Goal: Register for event/course

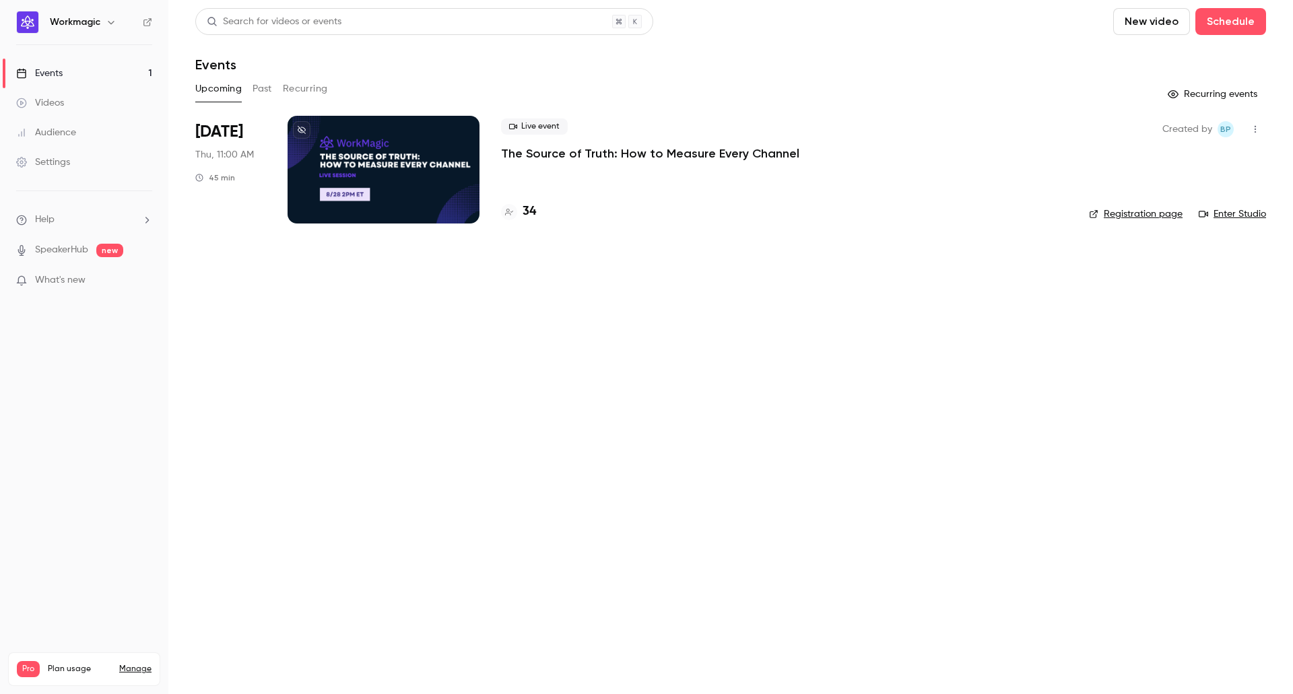
click at [57, 104] on div "Videos" at bounding box center [40, 102] width 48 height 13
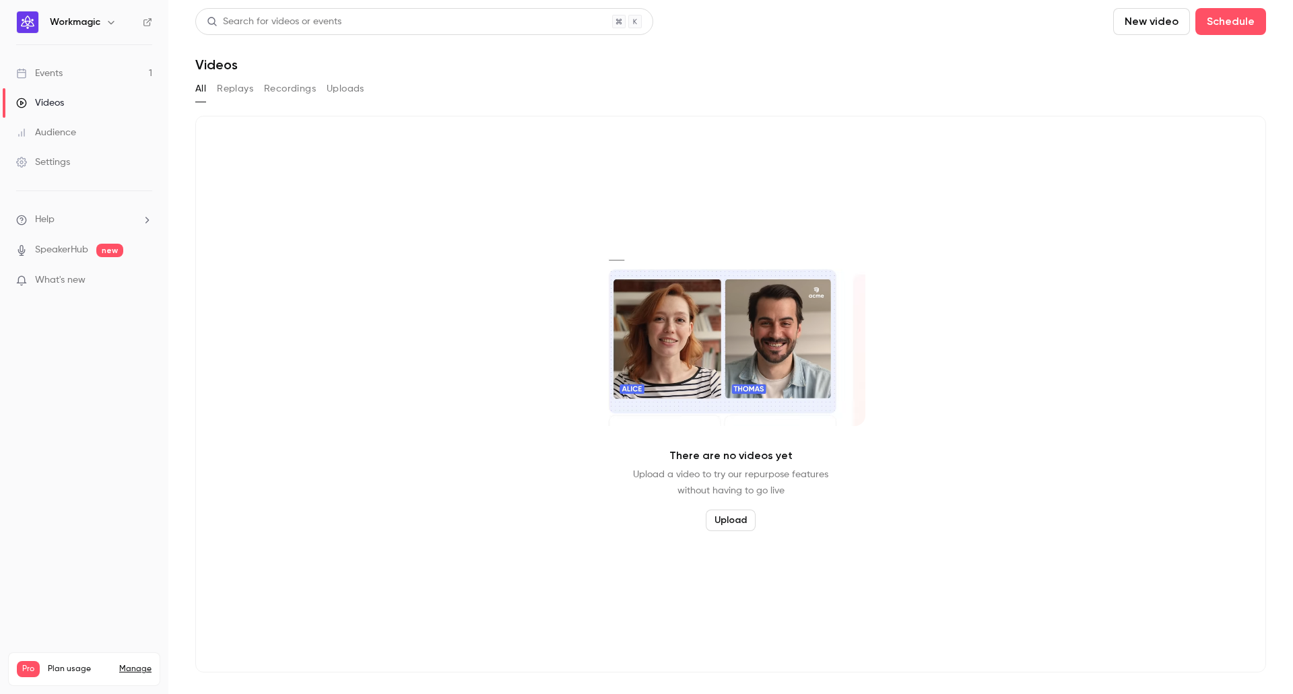
click at [57, 76] on div "Events" at bounding box center [39, 73] width 46 height 13
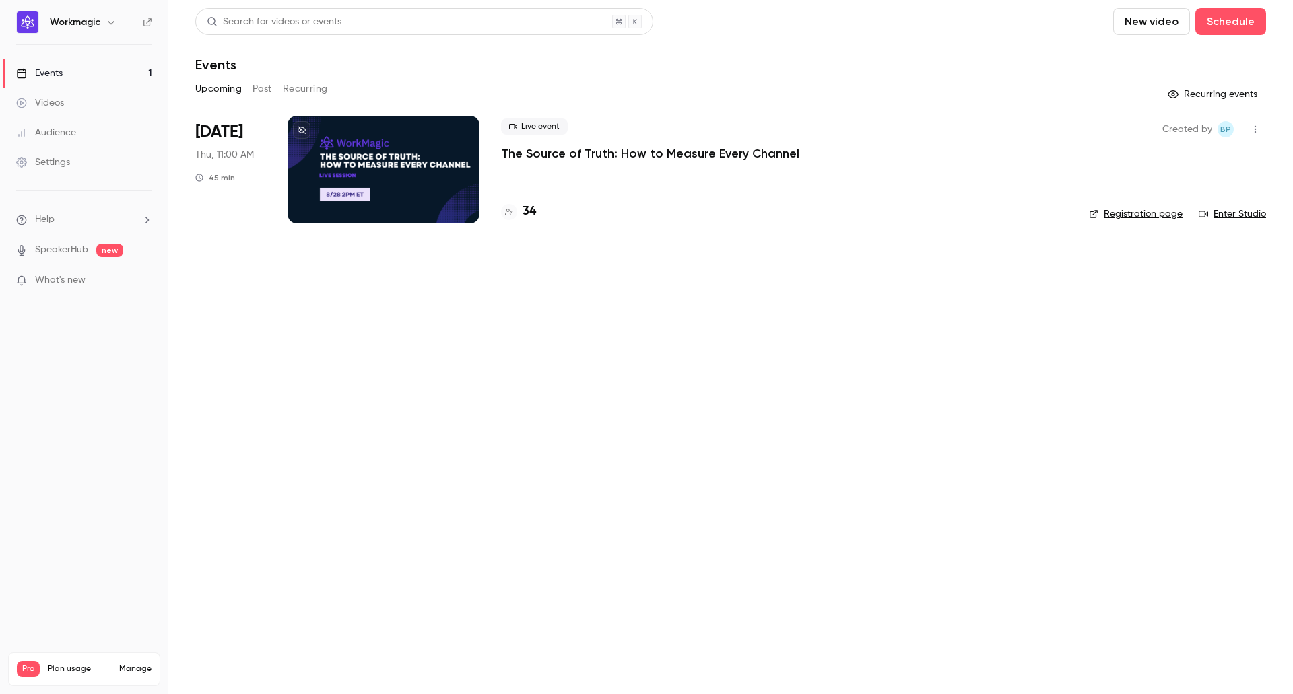
click at [372, 155] on div at bounding box center [384, 170] width 192 height 108
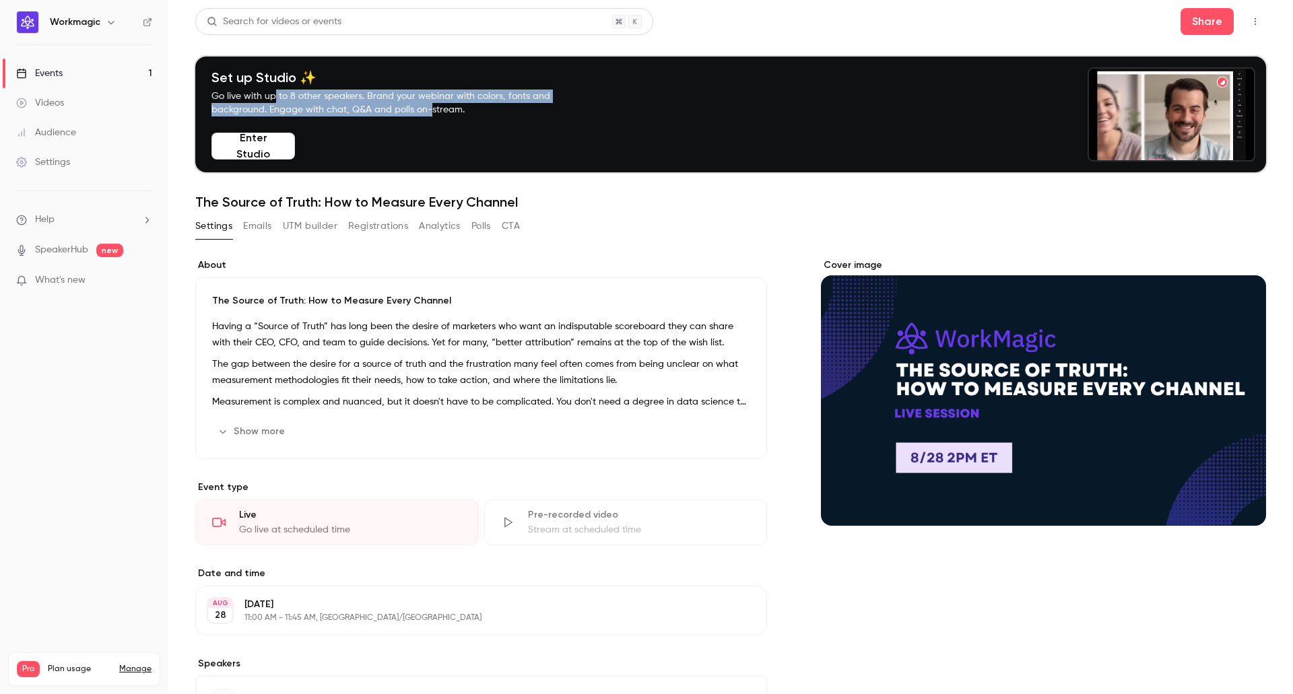
drag, startPoint x: 275, startPoint y: 97, endPoint x: 428, endPoint y: 104, distance: 153.0
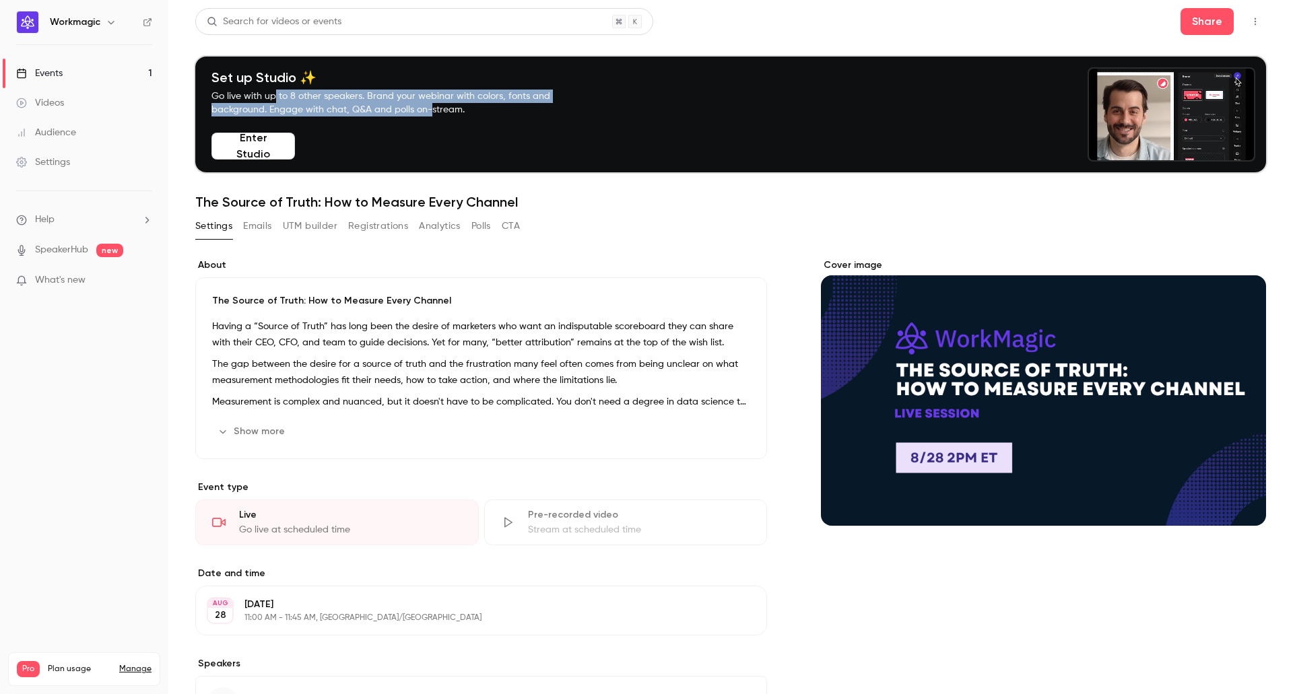
click at [428, 104] on p "Go live with up to 8 other speakers. Brand your webinar with colors, fonts and …" at bounding box center [396, 103] width 370 height 27
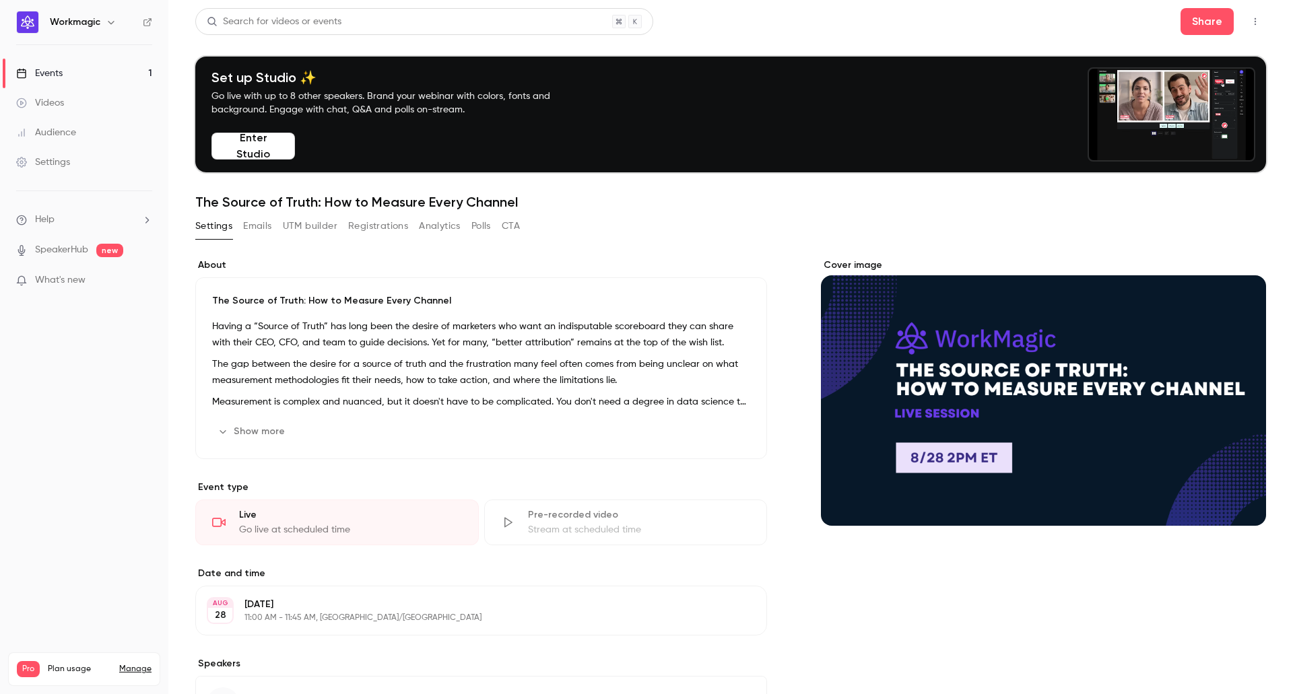
click at [269, 142] on button "Enter Studio" at bounding box center [252, 146] width 83 height 27
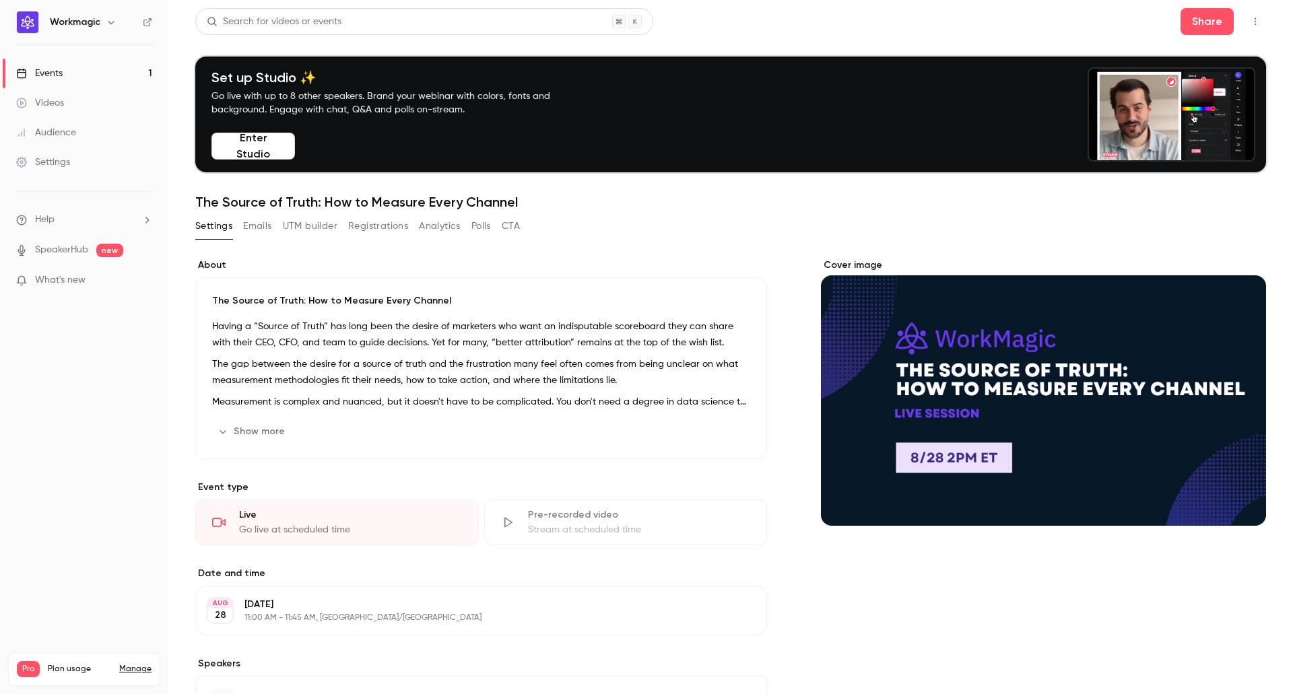
click at [81, 383] on nav "Workmagic Events 1 Videos Audience Settings Help SpeakerHub new What's new Pro …" at bounding box center [84, 347] width 168 height 694
click at [59, 250] on link "SpeakerHub" at bounding box center [61, 250] width 53 height 14
